Goal: Check status

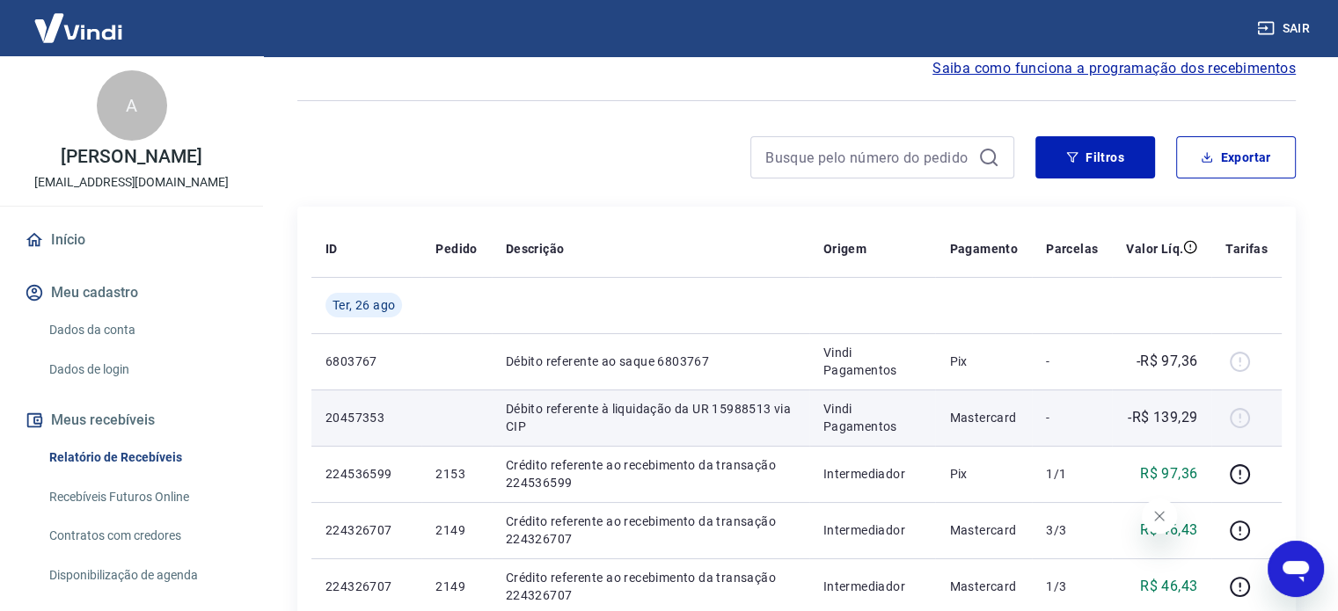
scroll to position [117, 0]
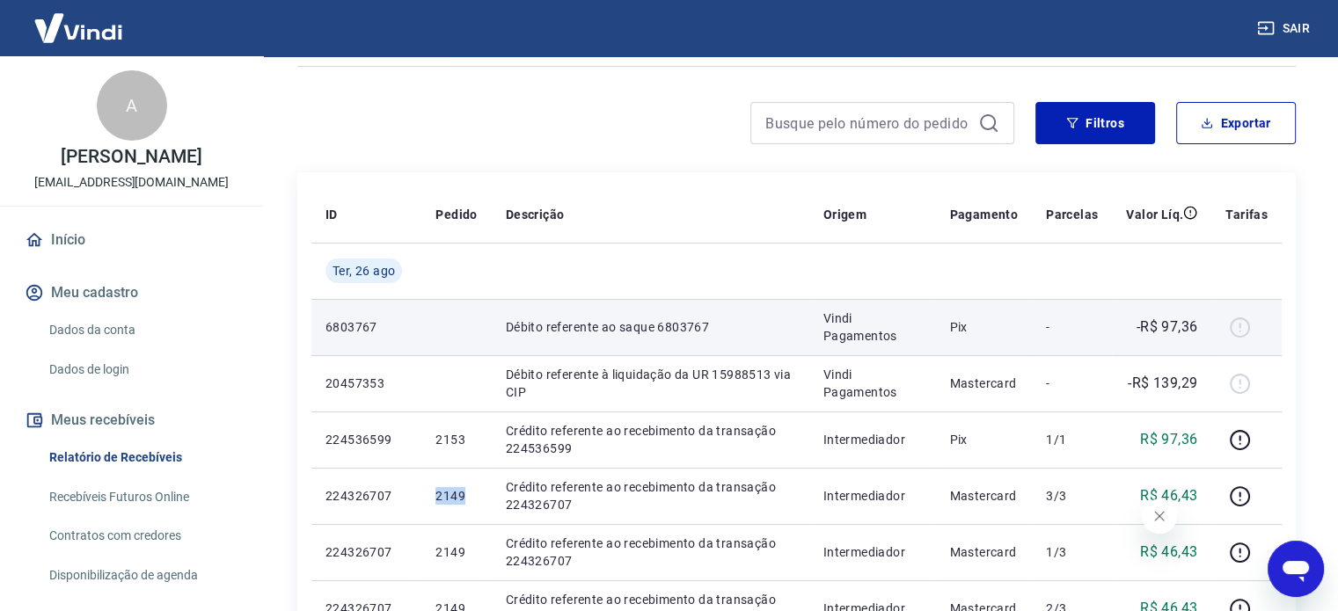
drag, startPoint x: 468, startPoint y: 488, endPoint x: 440, endPoint y: 333, distance: 157.4
click at [432, 483] on td "2149" at bounding box center [456, 496] width 70 height 56
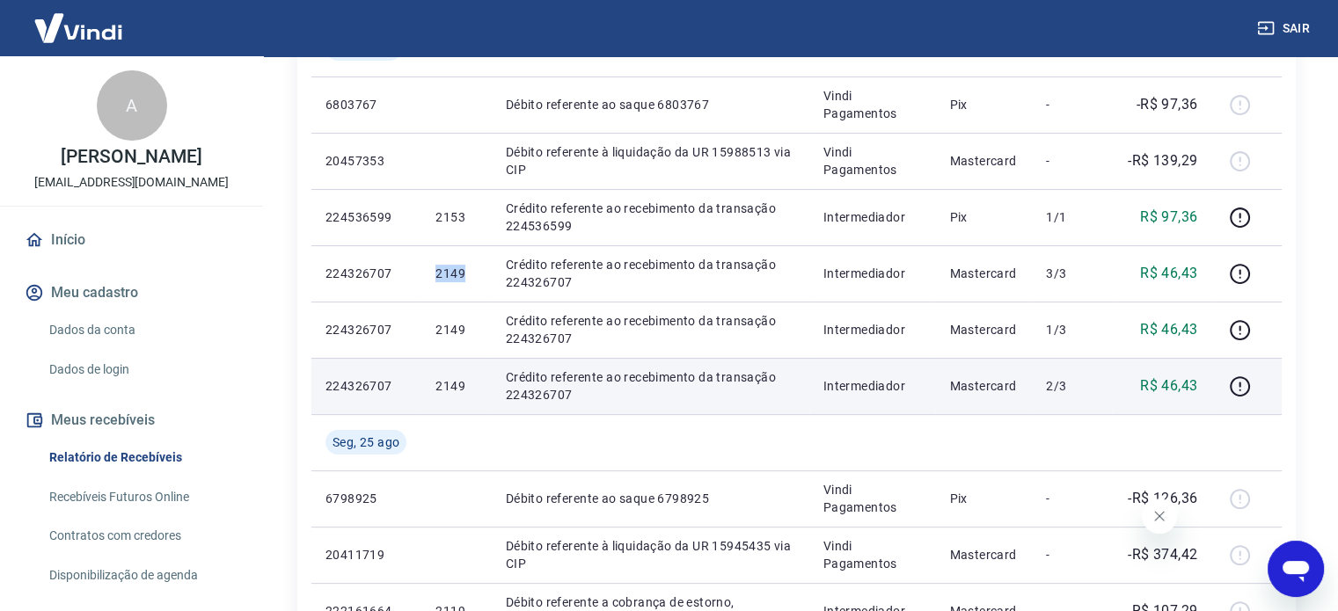
scroll to position [234, 0]
